Goal: Check status

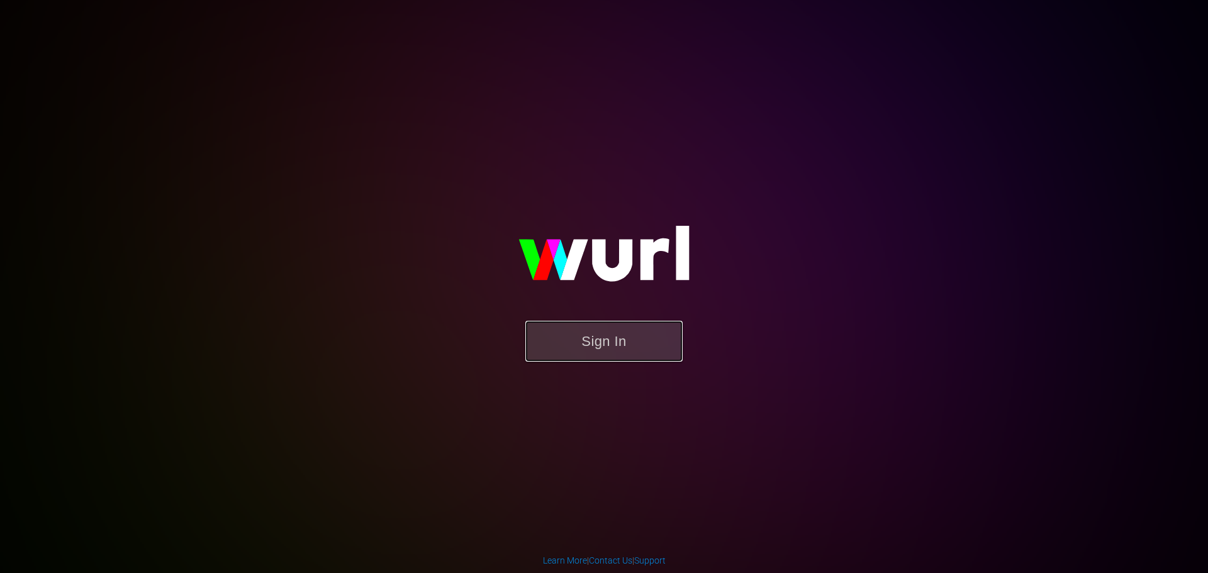
click at [601, 362] on button "Sign In" at bounding box center [603, 341] width 157 height 41
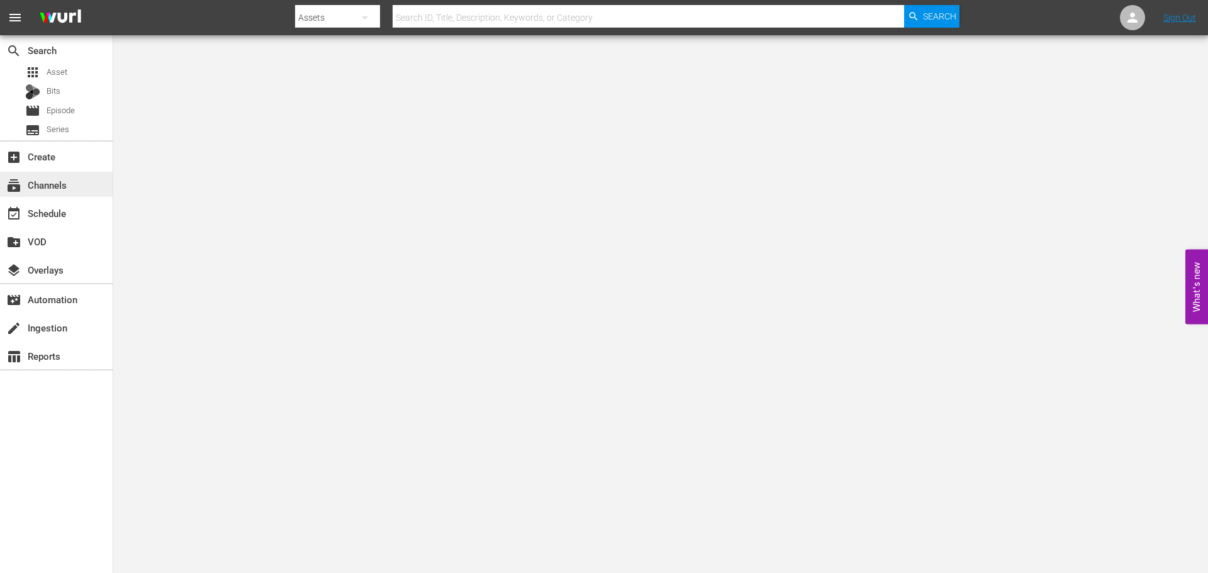
click at [69, 183] on div "subscriptions Channels" at bounding box center [35, 182] width 70 height 11
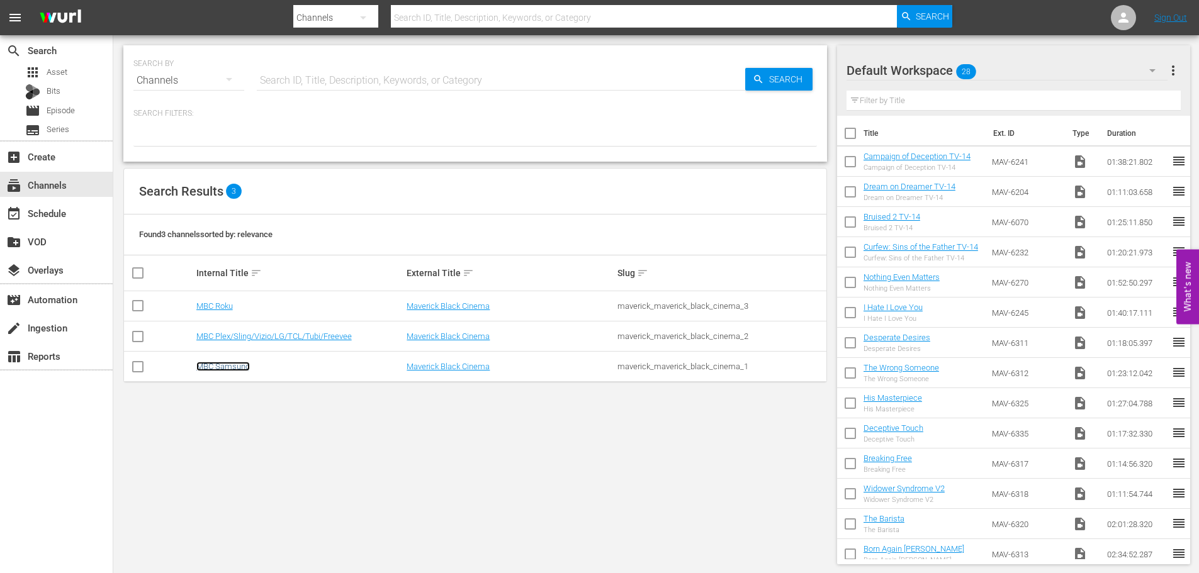
click at [218, 369] on link "MBC Samsung" at bounding box center [222, 366] width 53 height 9
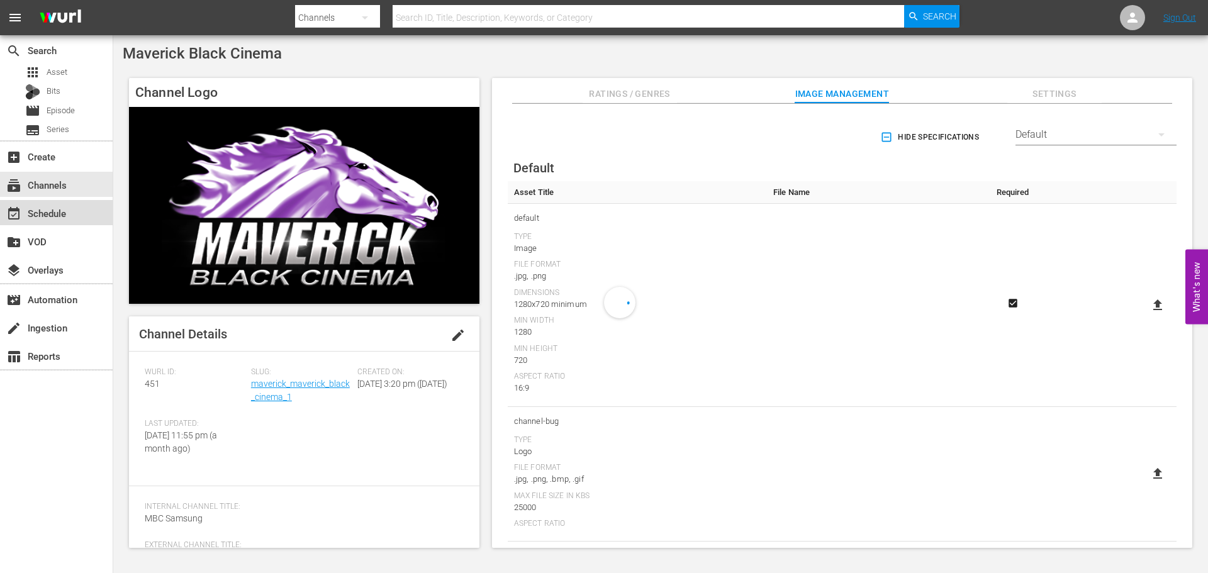
click at [61, 217] on div "event_available Schedule" at bounding box center [35, 211] width 70 height 11
